Goal: Task Accomplishment & Management: Use online tool/utility

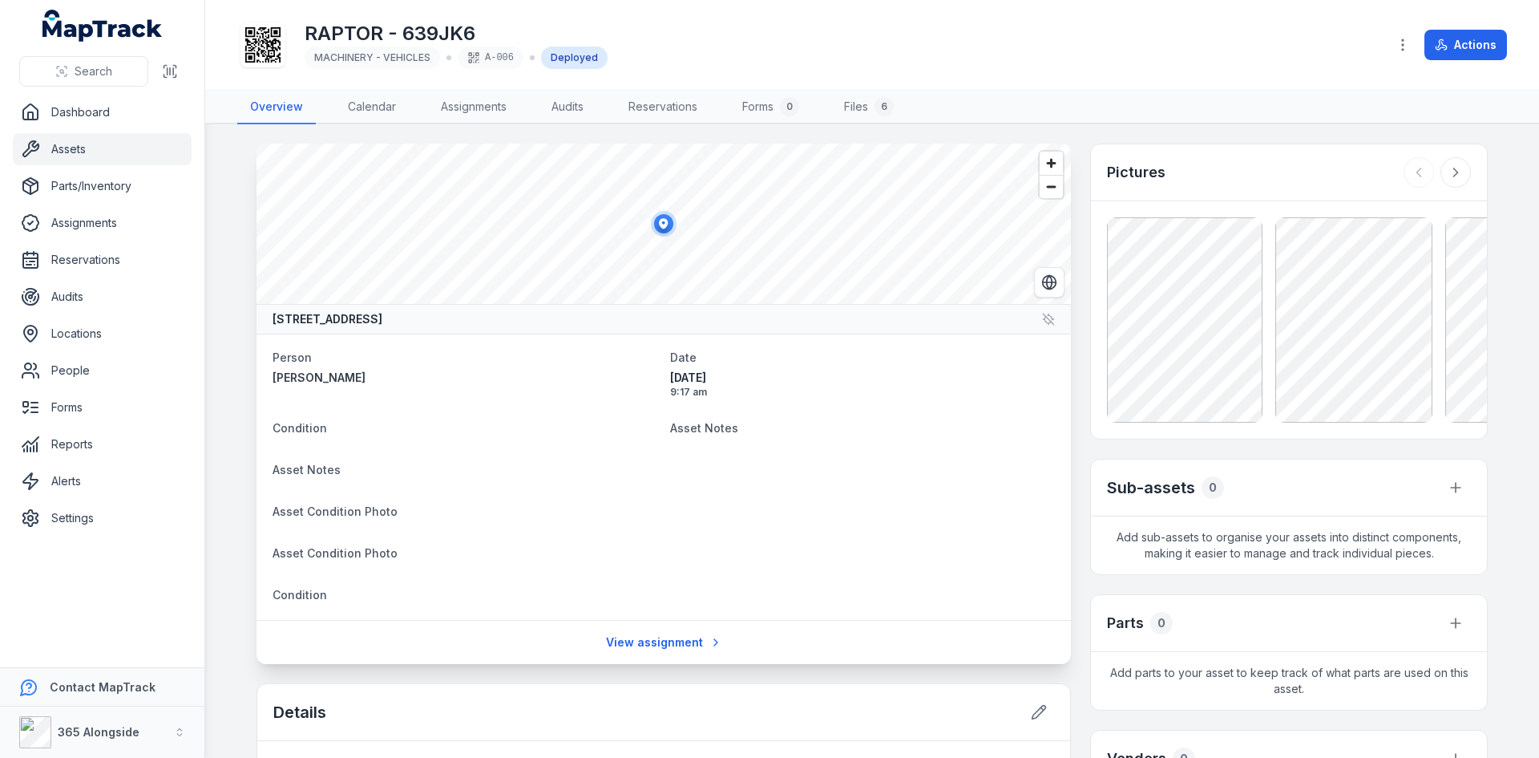
click at [99, 144] on link "Assets" at bounding box center [102, 149] width 179 height 32
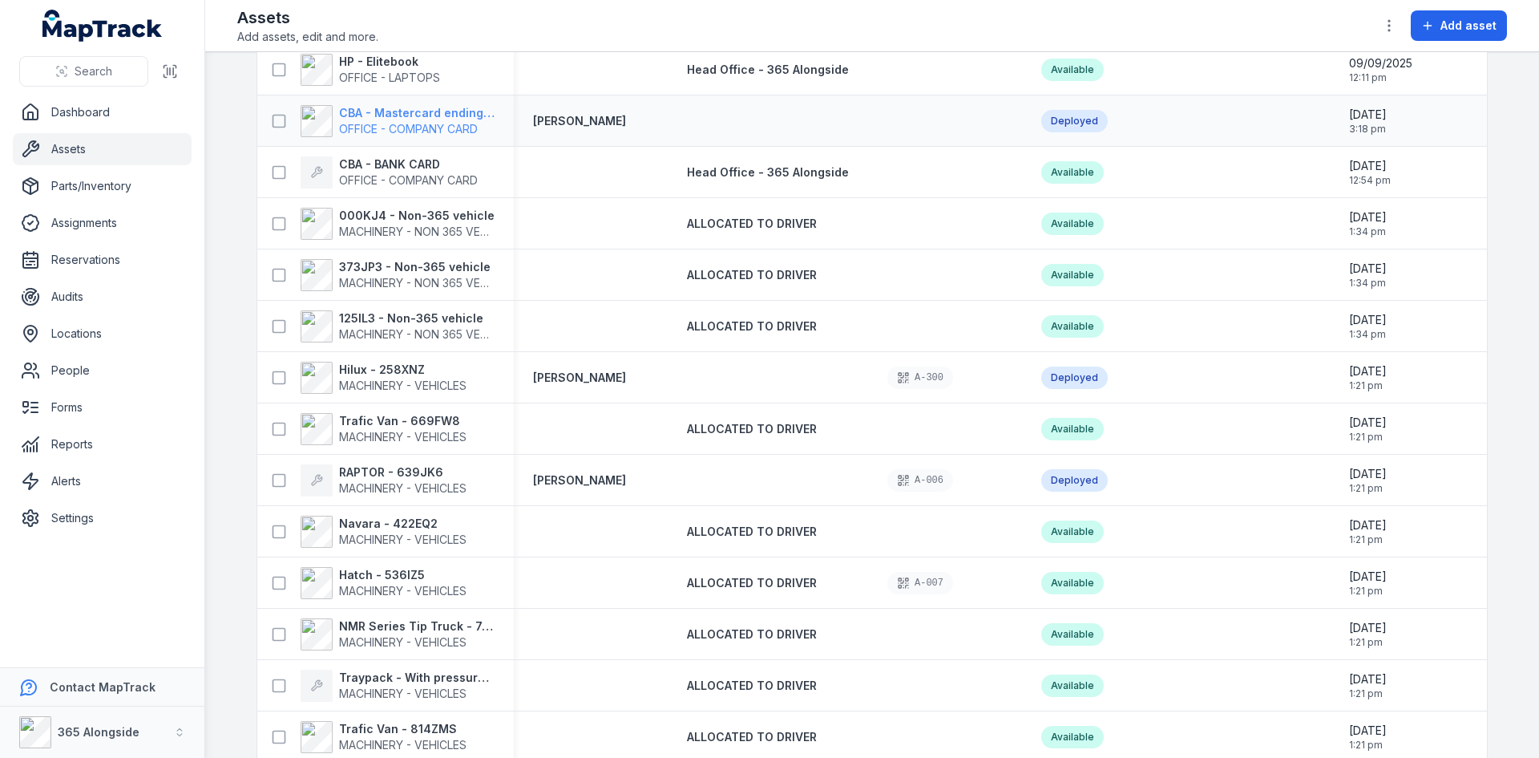
scroll to position [401, 0]
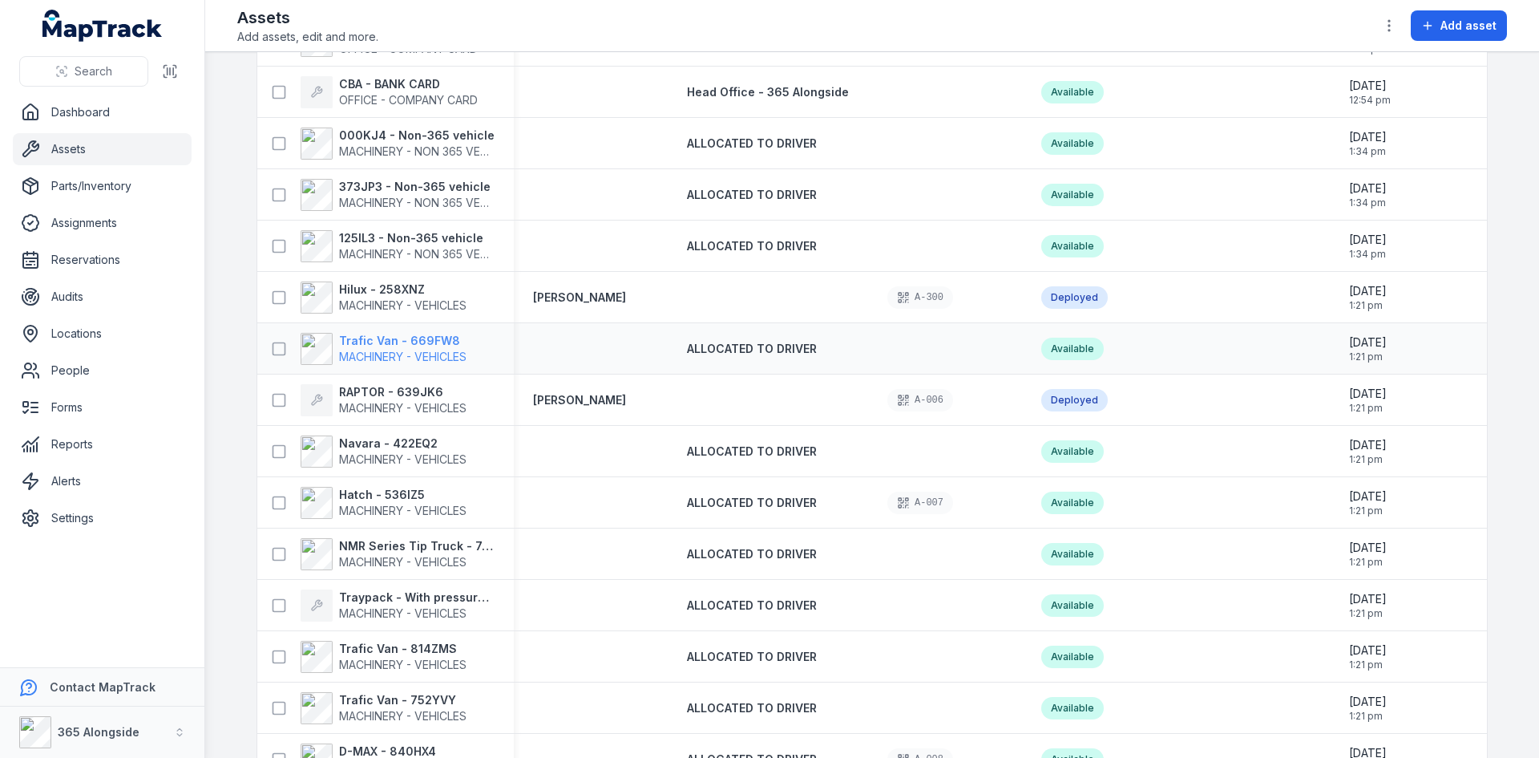
click at [414, 341] on strong "Trafic Van - 669FW8" at bounding box center [402, 341] width 127 height 16
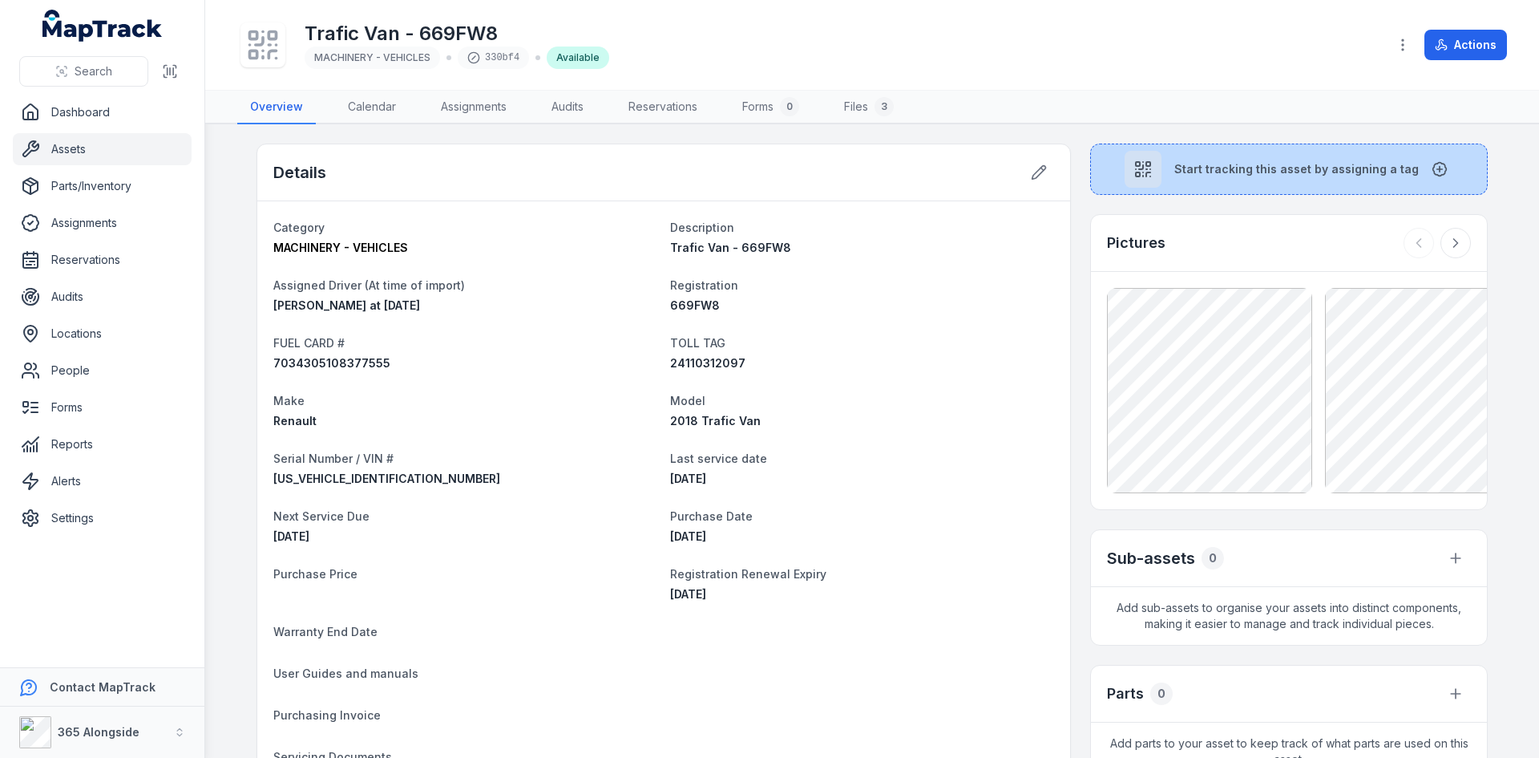
click at [1250, 162] on span "Start tracking this asset by assigning a tag" at bounding box center [1297, 169] width 245 height 16
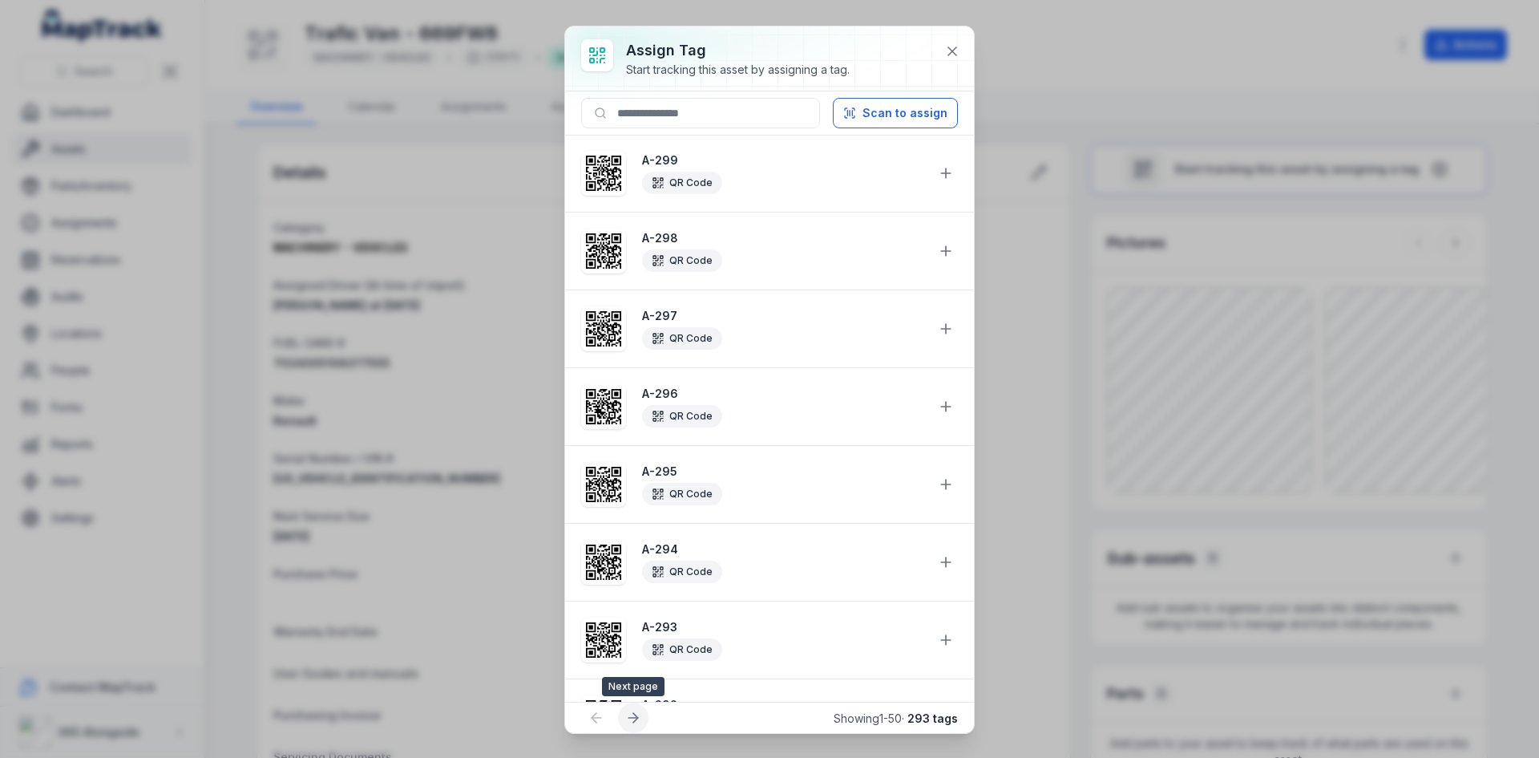
click at [638, 714] on icon at bounding box center [633, 718] width 16 height 16
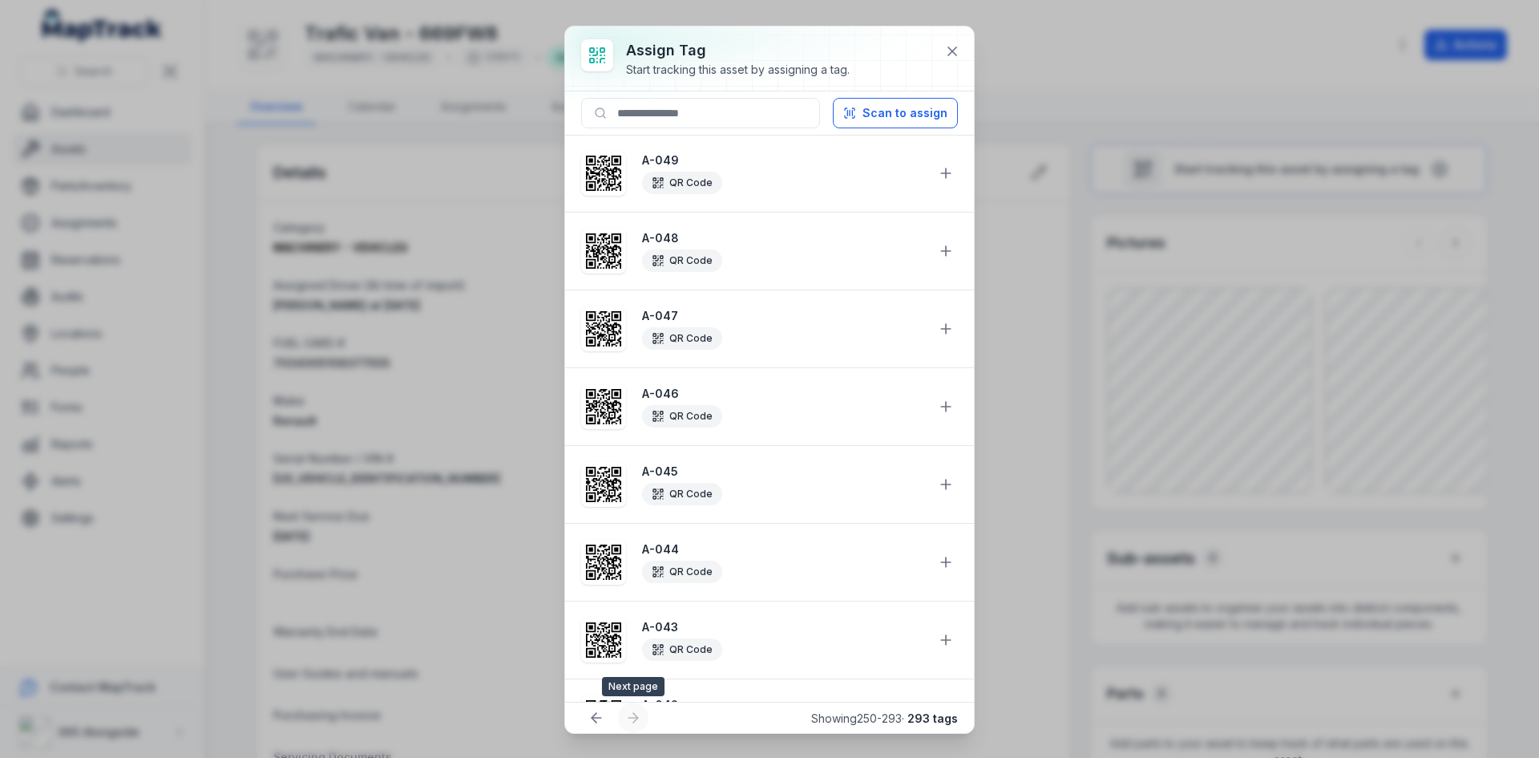
click at [638, 714] on div at bounding box center [633, 717] width 30 height 30
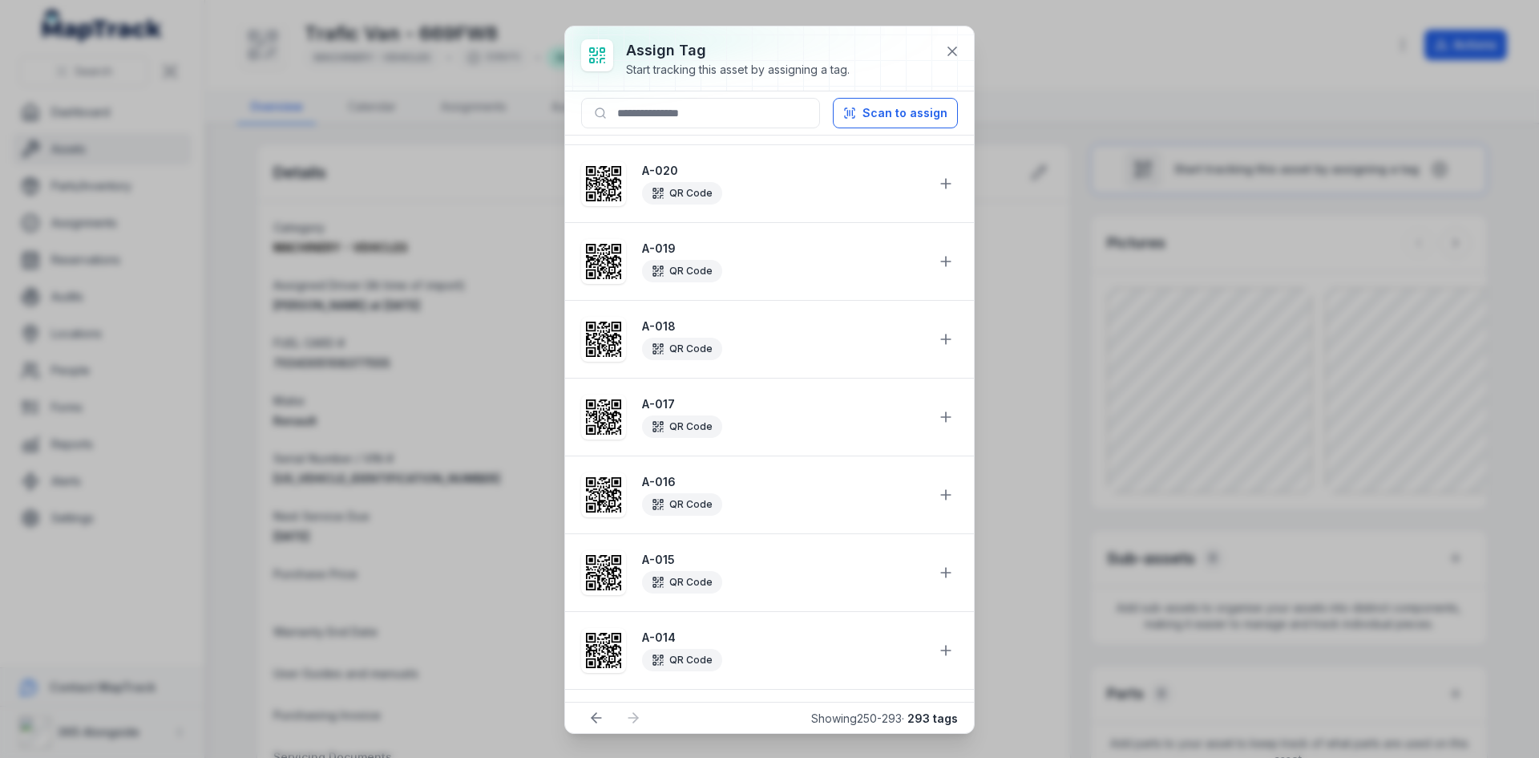
scroll to position [2777, 0]
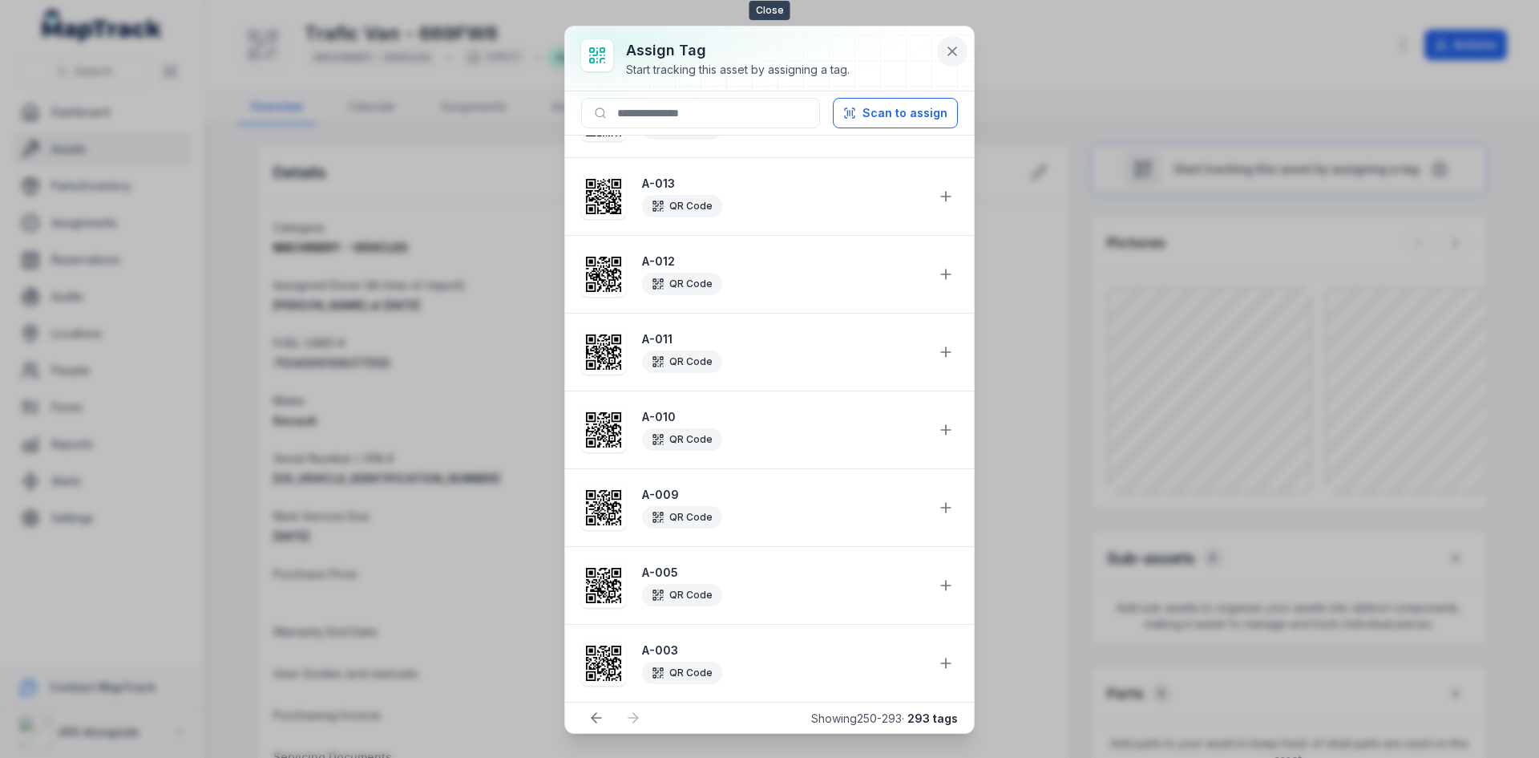
click at [960, 48] on icon at bounding box center [953, 51] width 16 height 16
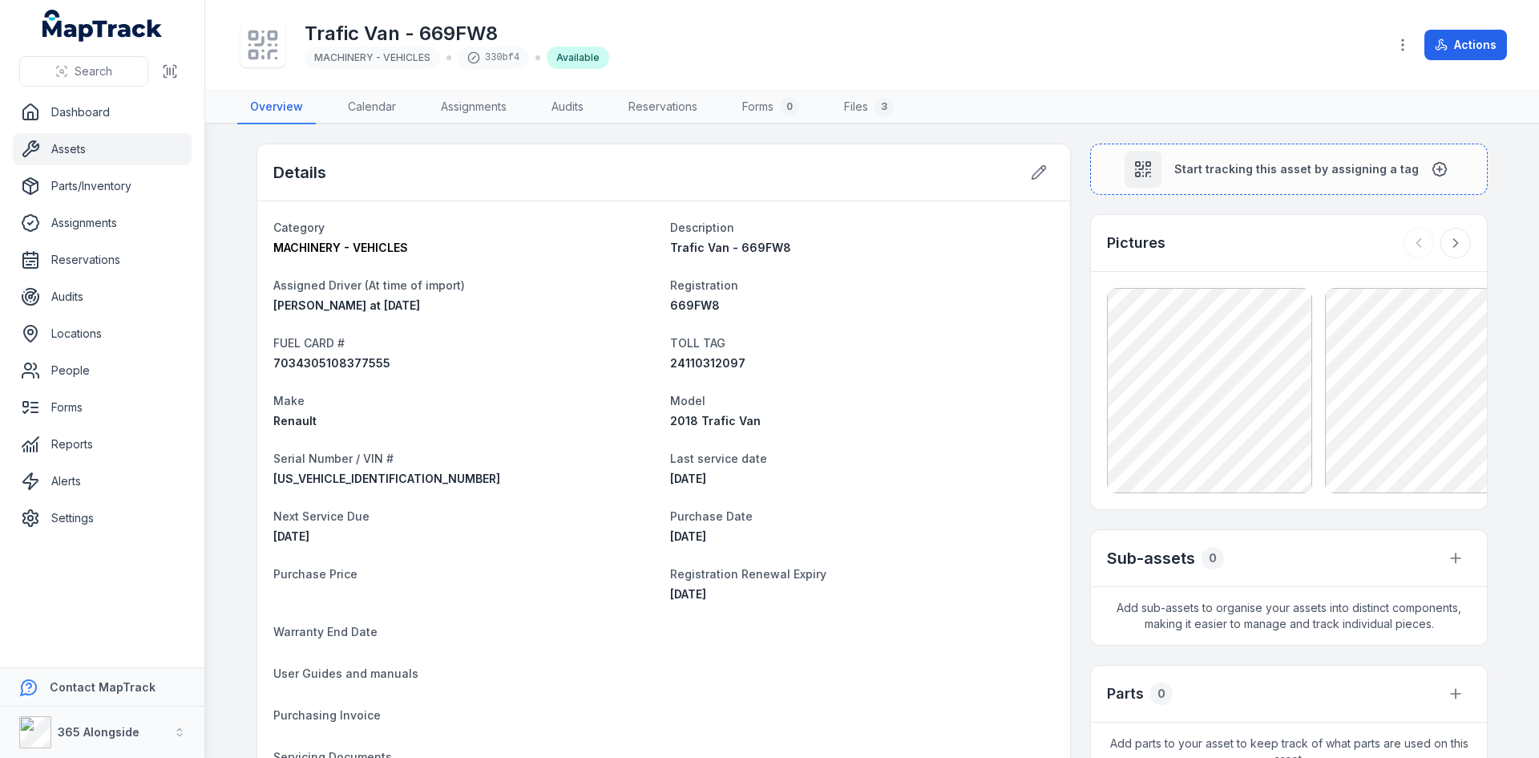
click at [131, 142] on link "Assets" at bounding box center [102, 149] width 179 height 32
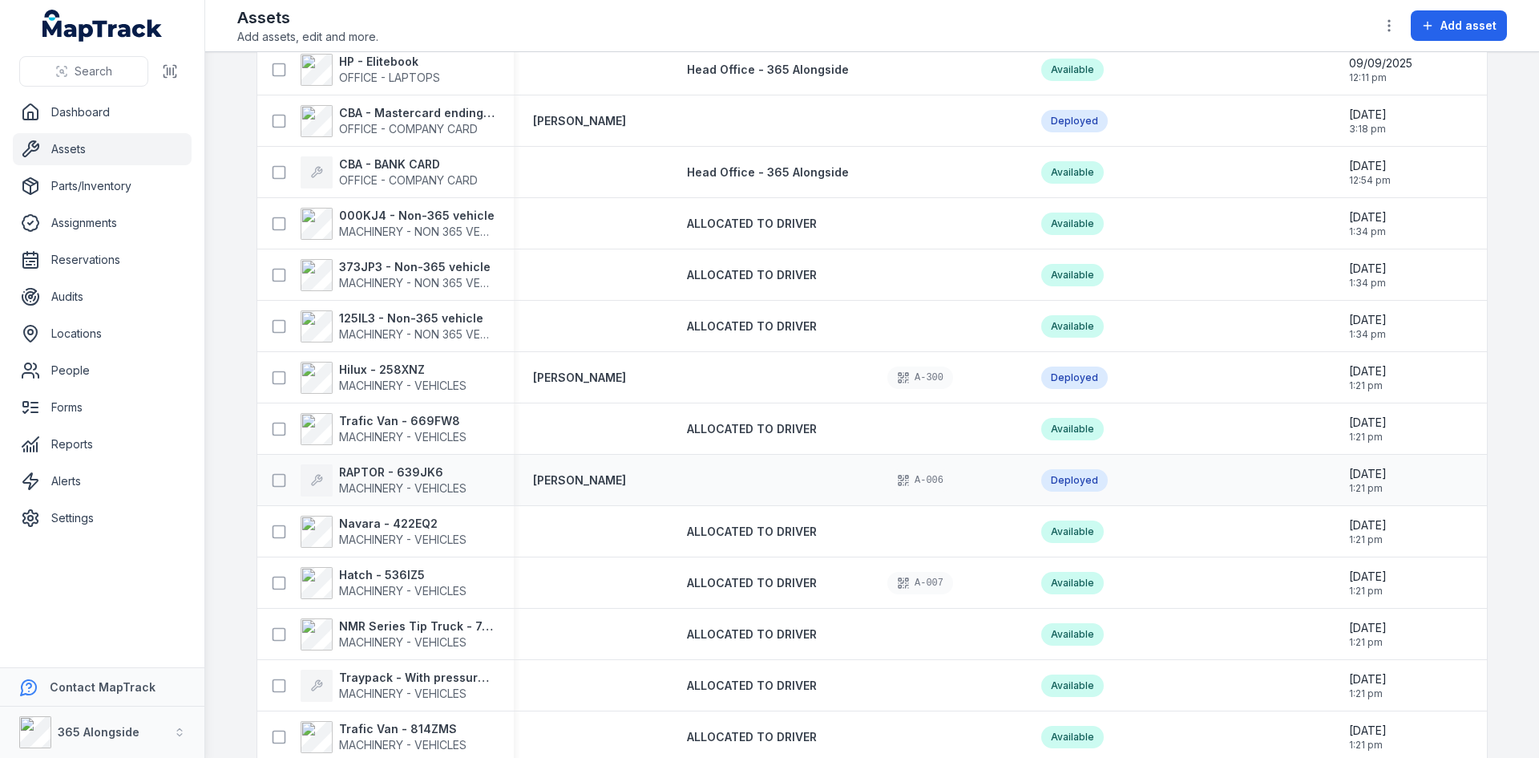
scroll to position [401, 0]
